Goal: Information Seeking & Learning: Learn about a topic

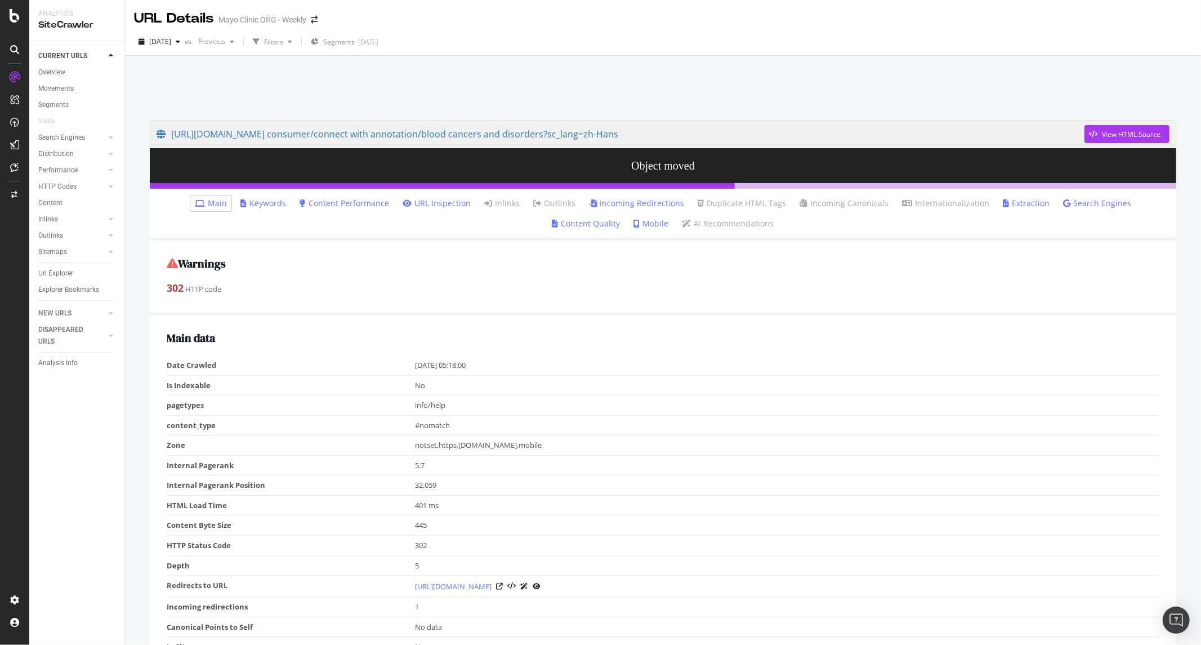
click at [611, 205] on link "Incoming Redirections" at bounding box center [636, 203] width 95 height 11
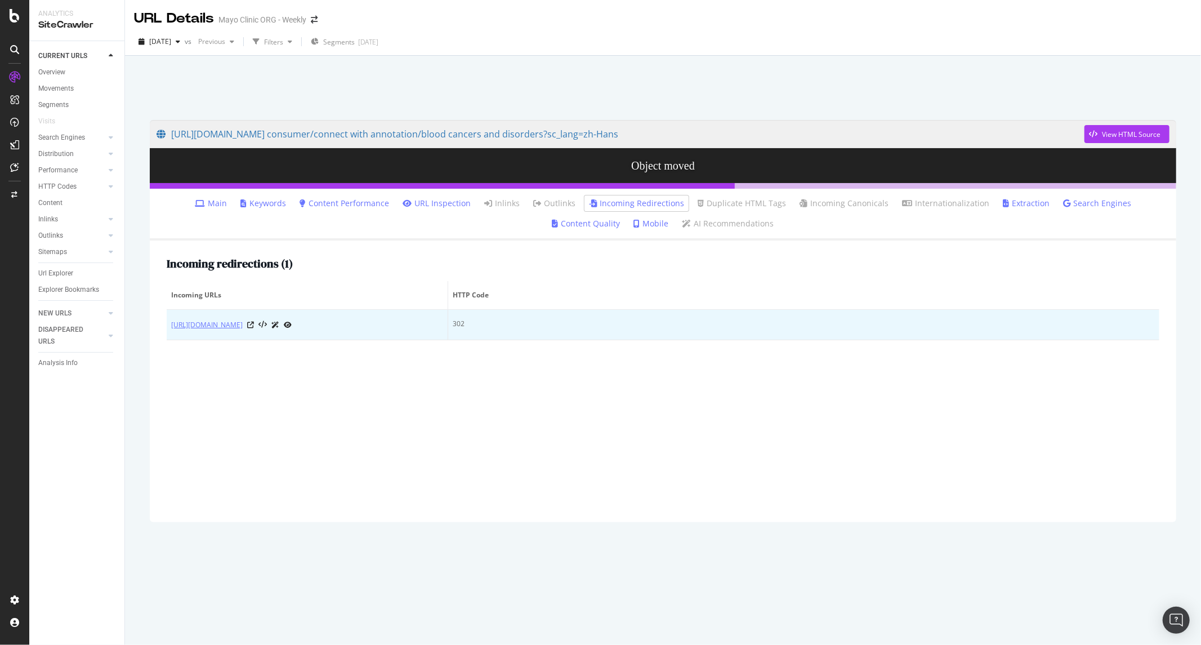
click at [243, 331] on link "https://www.mayoclinic.org/zh-hans/sitecore/content/kcms/gbs/patient%20consumer…" at bounding box center [207, 324] width 72 height 11
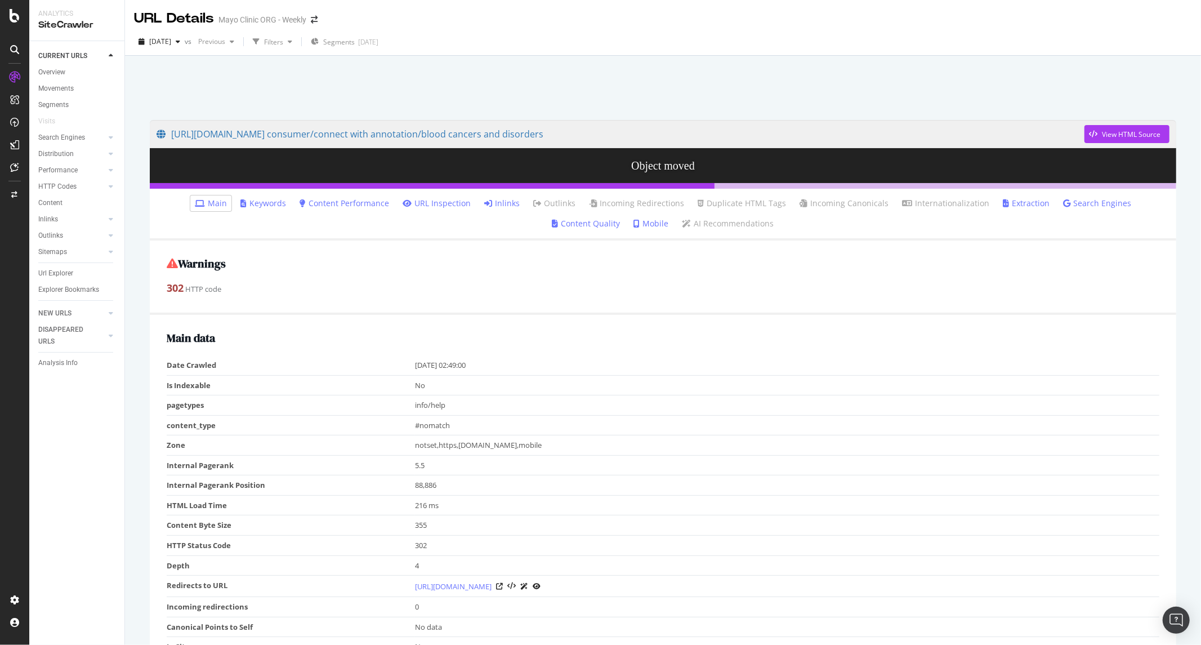
click at [484, 204] on link "Inlinks" at bounding box center [501, 203] width 35 height 11
